Goal: Check status: Check status

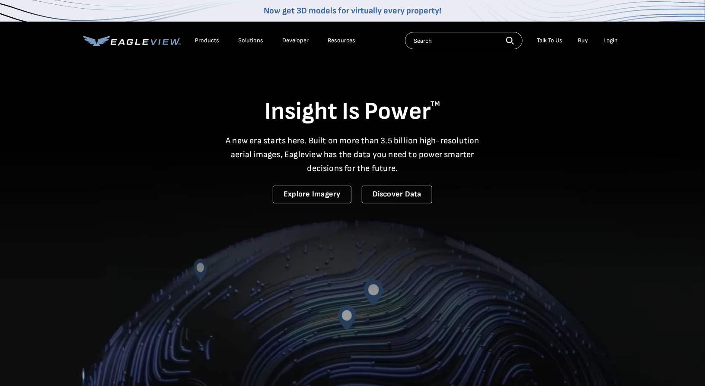
click at [611, 37] on div "Login" at bounding box center [611, 41] width 14 height 8
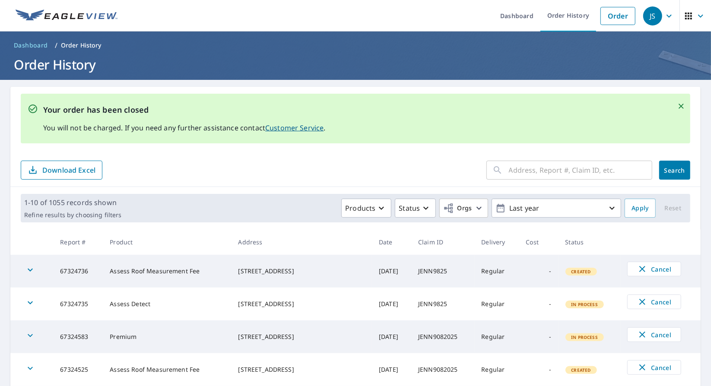
scroll to position [258, 0]
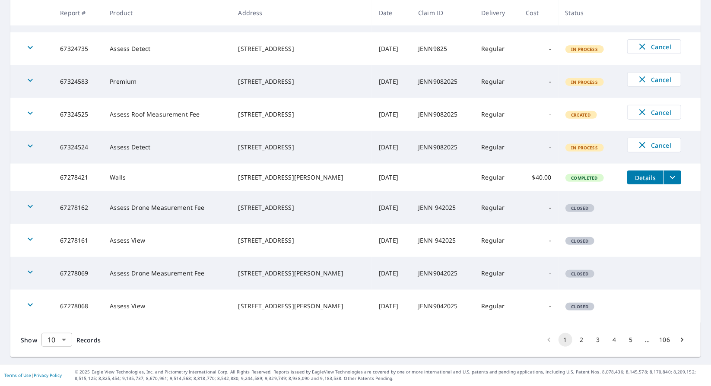
click at [66, 340] on body "JS JS Dashboard Order History Order JS Dashboard / Order History Order History …" at bounding box center [355, 193] width 711 height 386
click at [62, 371] on li "100" at bounding box center [56, 368] width 31 height 16
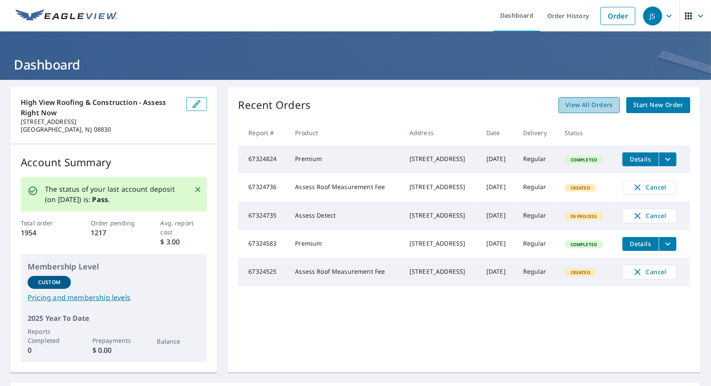
click at [599, 109] on span "View All Orders" at bounding box center [590, 105] width 48 height 11
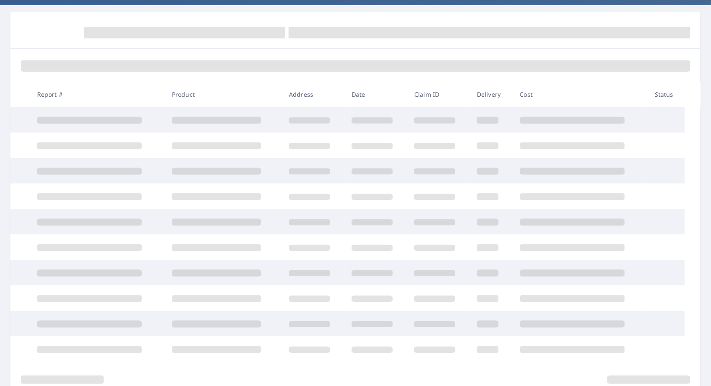
scroll to position [86, 0]
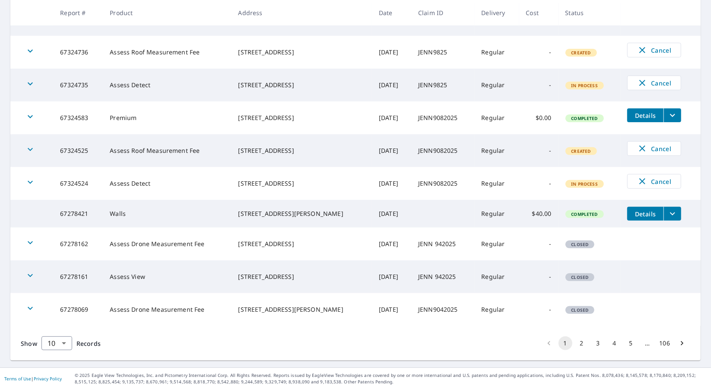
scroll to position [194, 0]
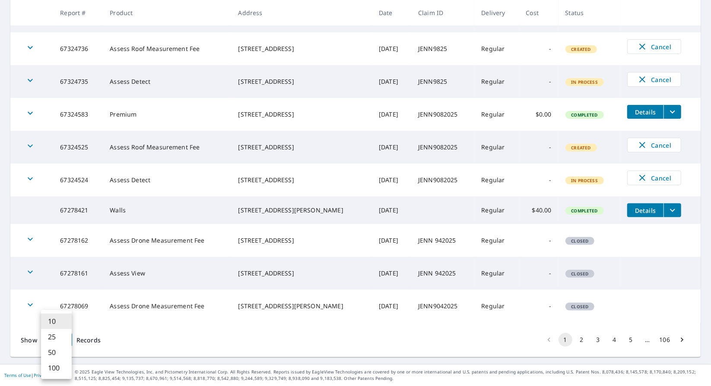
click at [63, 343] on body "JS JS Dashboard Order History Order JS Dashboard / Order History Order History …" at bounding box center [355, 193] width 711 height 386
click at [63, 367] on li "100" at bounding box center [56, 368] width 31 height 16
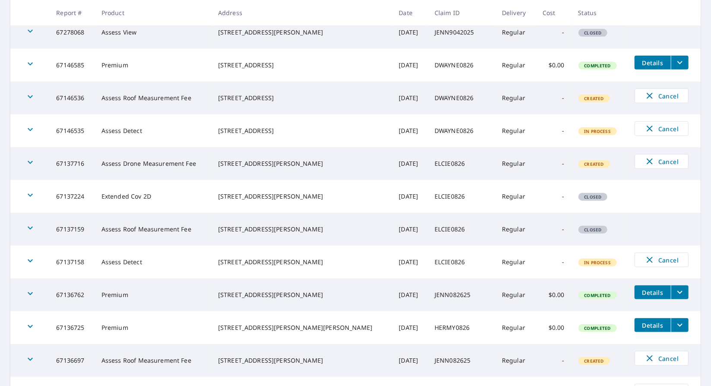
scroll to position [502, 0]
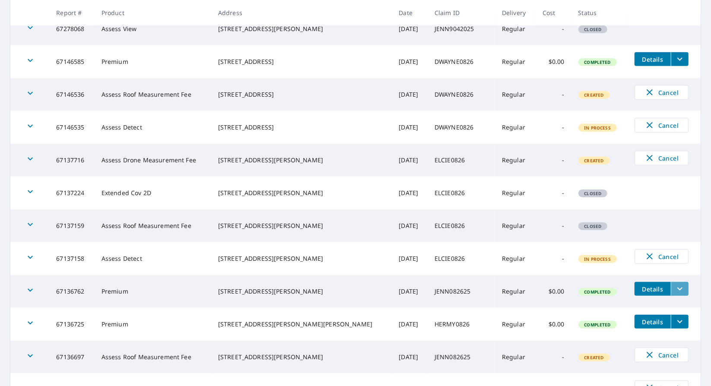
click at [675, 294] on icon "filesDropdownBtn-67136762" at bounding box center [680, 289] width 10 height 10
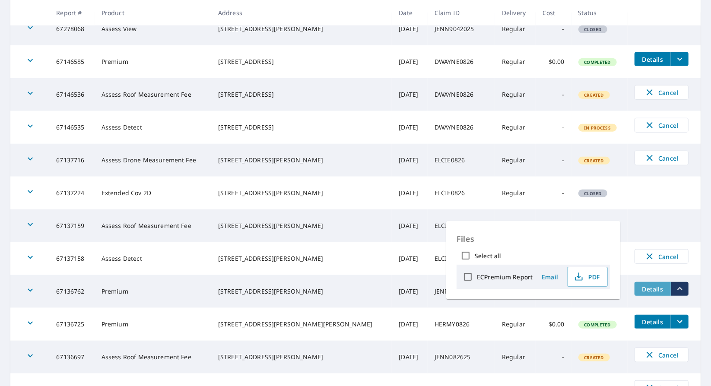
click at [647, 291] on span "Details" at bounding box center [653, 289] width 26 height 8
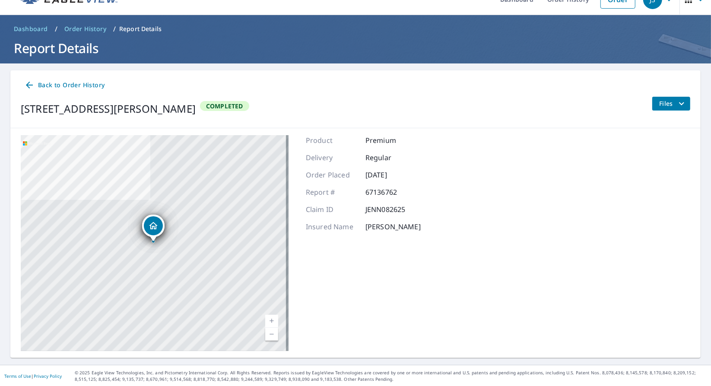
click at [659, 103] on span "Files" at bounding box center [673, 104] width 28 height 10
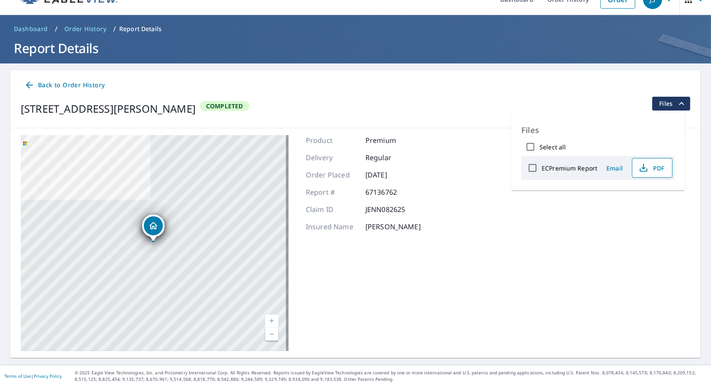
click at [646, 169] on icon "button" at bounding box center [643, 170] width 7 height 3
